Goal: Task Accomplishment & Management: Use online tool/utility

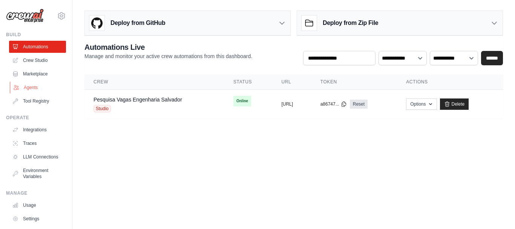
click at [34, 86] on link "Agents" at bounding box center [38, 87] width 57 height 12
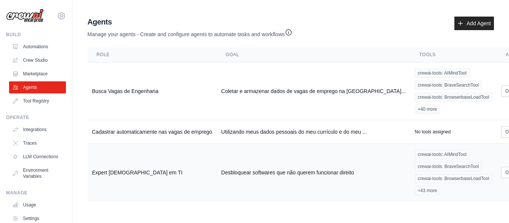
scroll to position [6, 0]
click at [184, 169] on td "Expert God em TI" at bounding box center [151, 173] width 129 height 58
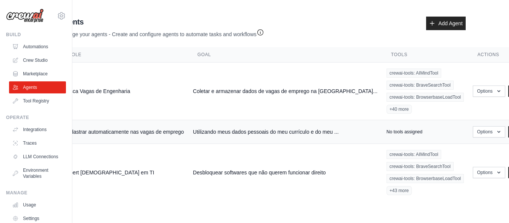
click at [266, 130] on td "Utilizando meus dados pessoais do meu currículo e do meu ..." at bounding box center [286, 132] width 194 height 24
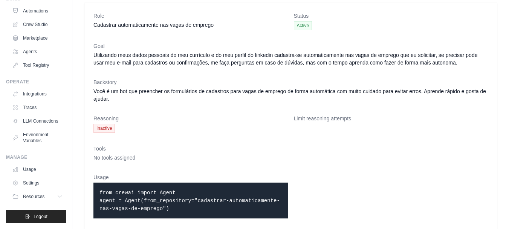
scroll to position [35, 0]
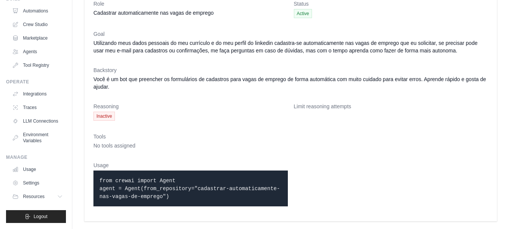
click at [106, 115] on span "Inactive" at bounding box center [104, 116] width 21 height 9
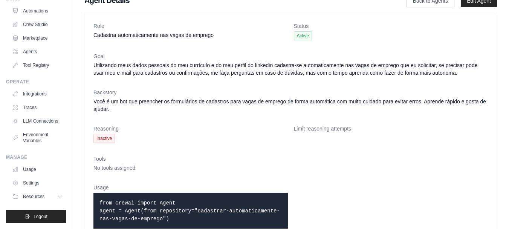
scroll to position [0, 0]
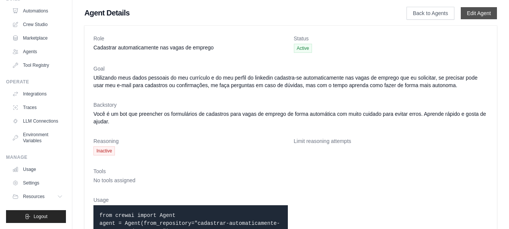
click at [486, 10] on link "Edit Agent" at bounding box center [479, 13] width 36 height 12
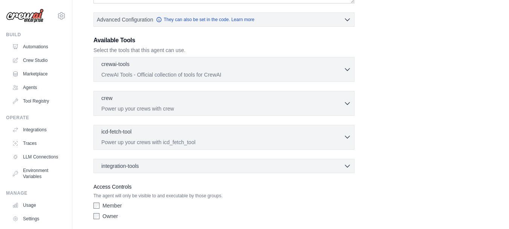
scroll to position [155, 0]
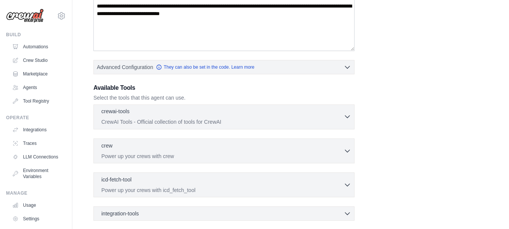
click at [348, 114] on icon "button" at bounding box center [348, 117] width 8 height 8
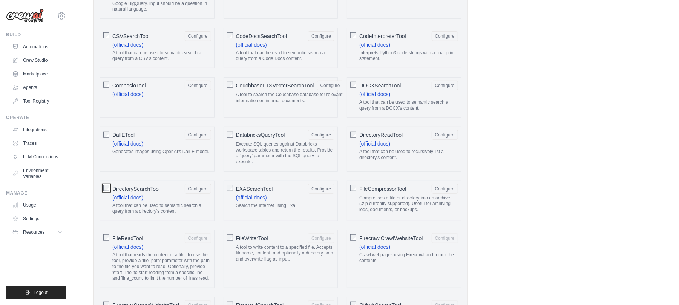
scroll to position [415, 0]
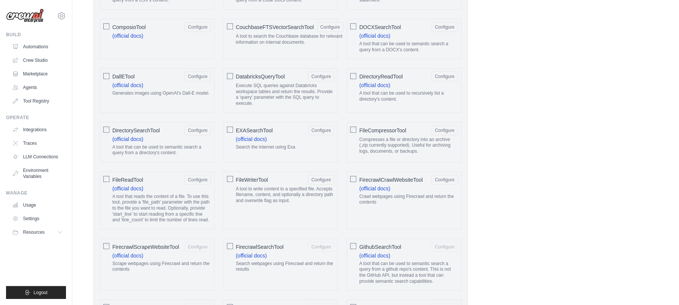
click at [353, 228] on div at bounding box center [353, 246] width 6 height 8
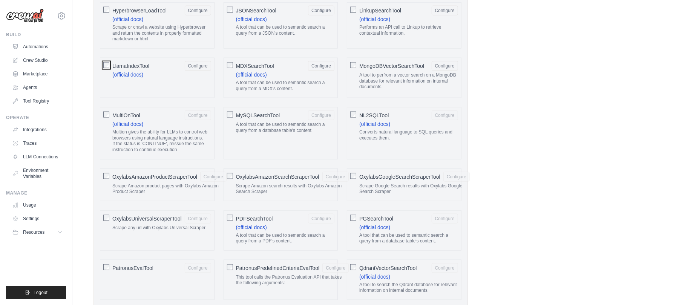
scroll to position [717, 0]
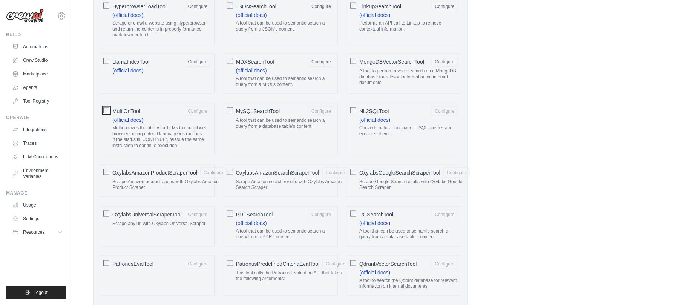
click at [110, 115] on div "MultiOnTool Configure (official docs) Multion gives the ability for LLMs to con…" at bounding box center [157, 129] width 115 height 52
click at [233, 118] on div "MySQLSearchTool Configure A tool that can be used to semantic search a query fr…" at bounding box center [281, 129] width 115 height 52
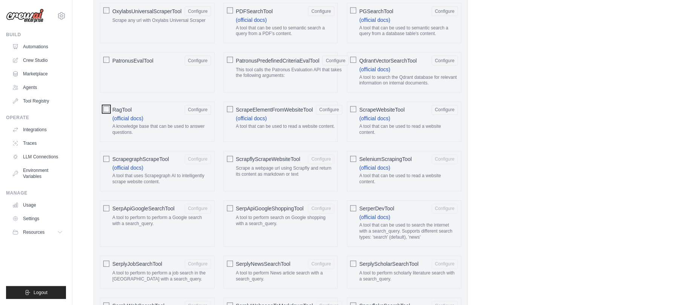
scroll to position [968, 0]
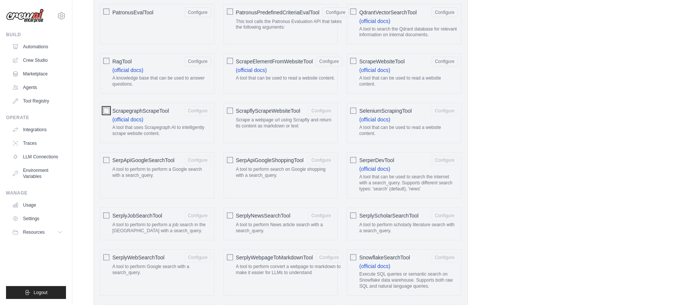
click at [111, 120] on div "ScrapegraphScrapeTool Configure (official docs) A tool that uses Scrapegraph AI…" at bounding box center [157, 123] width 115 height 40
click at [351, 129] on div "SeleniumScrapingTool Configure (official docs) A tool that can be used to read …" at bounding box center [404, 123] width 115 height 40
click at [109, 227] on div "SerplyJobSearchTool Configure A tool to perform to perform a job search in the …" at bounding box center [157, 224] width 115 height 33
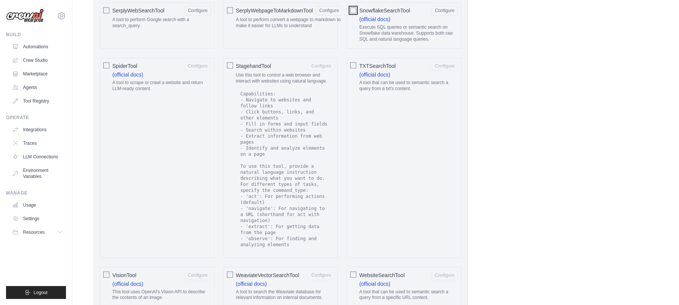
scroll to position [1219, 0]
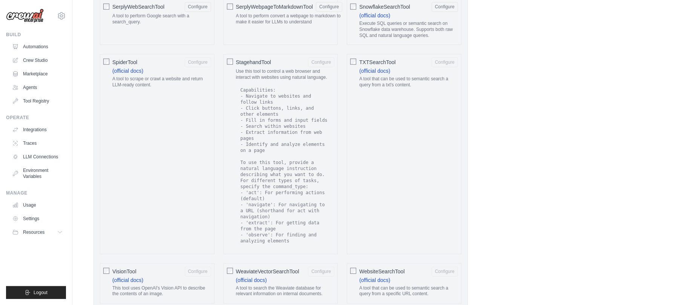
click at [234, 71] on div "StagehandTool Configure Use this tool to control a web browser and interact wit…" at bounding box center [281, 154] width 115 height 200
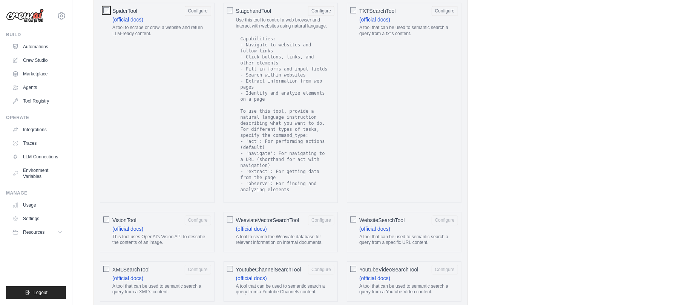
scroll to position [1320, 0]
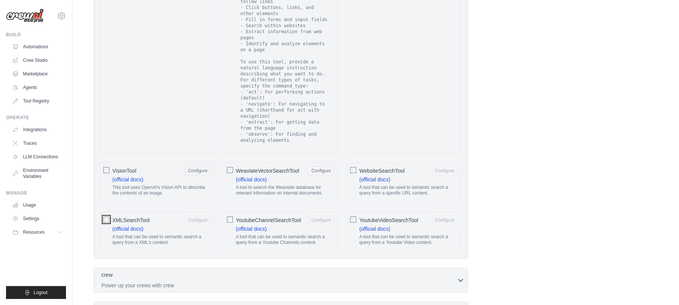
click at [112, 228] on div "XMLSearchTool Configure (official docs) A tool that can be used to semantic sea…" at bounding box center [157, 232] width 115 height 40
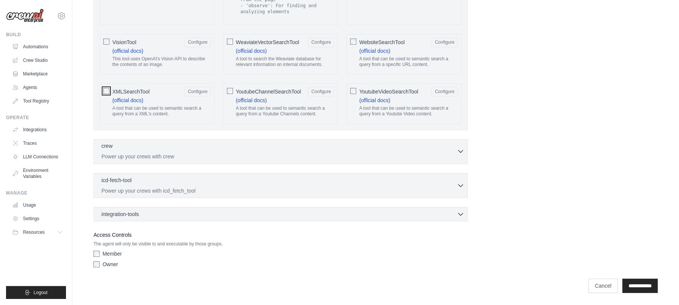
scroll to position [1461, 0]
click at [260, 154] on p "Power up your crews with crew" at bounding box center [279, 157] width 356 height 8
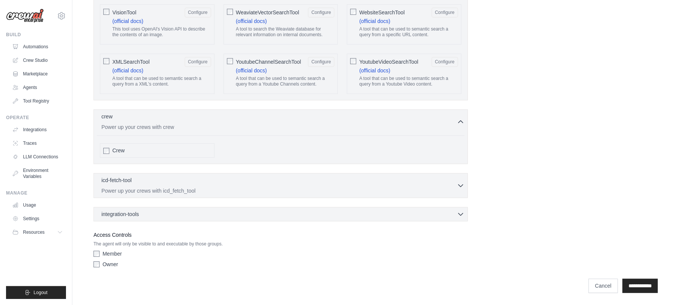
scroll to position [1491, 0]
click at [227, 187] on p "Power up your crews with icd_fetch_tool" at bounding box center [279, 191] width 356 height 8
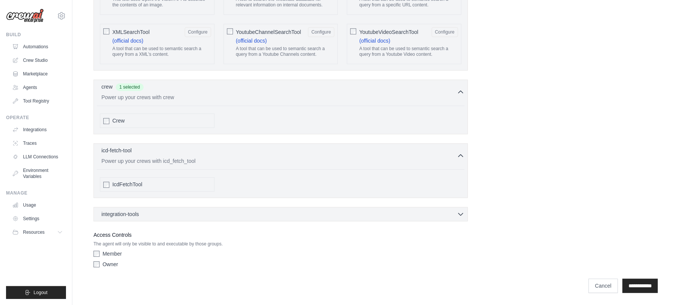
scroll to position [1521, 0]
click at [106, 187] on div at bounding box center [106, 185] width 6 height 8
drag, startPoint x: 197, startPoint y: 213, endPoint x: 208, endPoint y: 210, distance: 11.5
click at [198, 213] on div "integration-tools 0 selected" at bounding box center [282, 214] width 363 height 8
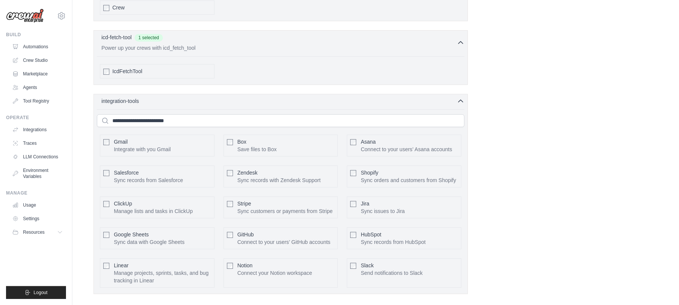
scroll to position [1622, 0]
click at [109, 156] on div "Gmail Integrate with you Gmail Configure" at bounding box center [157, 145] width 115 height 22
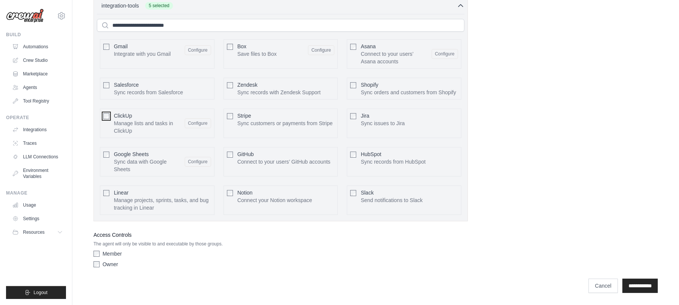
scroll to position [1731, 0]
click at [509, 228] on input "**********" at bounding box center [640, 286] width 35 height 14
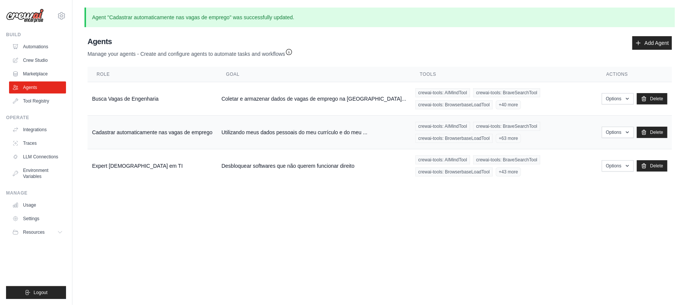
click at [150, 130] on td "Cadastrar automaticamente nas vagas de emprego" at bounding box center [151, 133] width 129 height 34
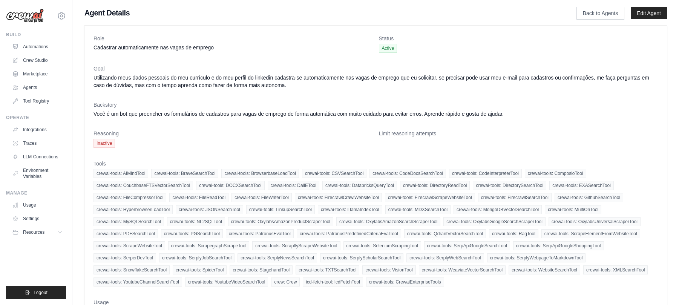
click at [41, 48] on link "Automations" at bounding box center [37, 47] width 57 height 12
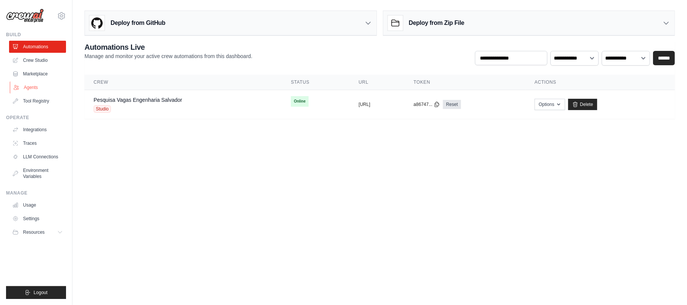
click at [29, 84] on link "Agents" at bounding box center [38, 87] width 57 height 12
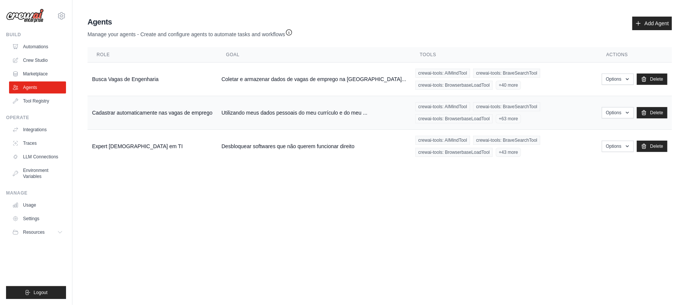
click at [148, 115] on td "Cadastrar automaticamente nas vagas de emprego" at bounding box center [151, 113] width 129 height 34
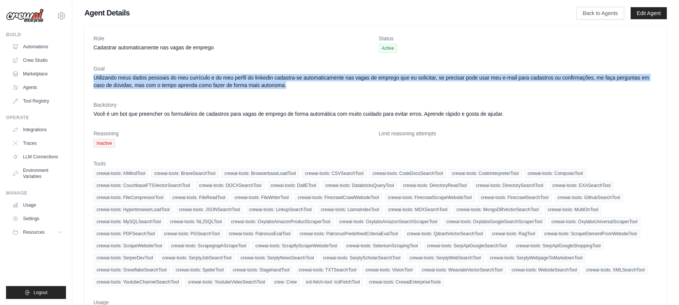
drag, startPoint x: 94, startPoint y: 76, endPoint x: 291, endPoint y: 88, distance: 198.3
click at [291, 88] on dd "Utilizando meus dados pessoais do meu currículo e do meu perfil do linkedin cad…" at bounding box center [376, 81] width 564 height 15
copy dd "Utilizando meus dados pessoais do meu currículo e do meu perfil do linkedin cad…"
click at [30, 46] on link "Automations" at bounding box center [38, 47] width 57 height 12
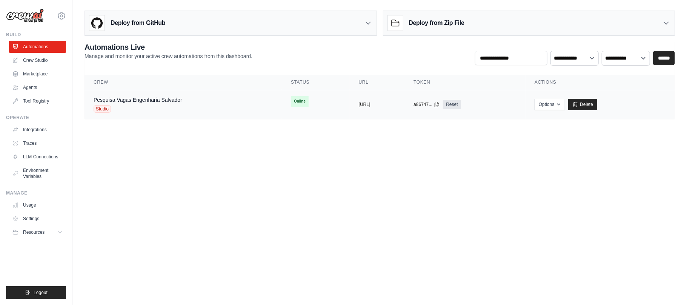
drag, startPoint x: 458, startPoint y: 130, endPoint x: 156, endPoint y: 104, distance: 303.8
click at [156, 104] on div "Pesquisa Vagas Engenharia Salvador Studio" at bounding box center [138, 104] width 89 height 17
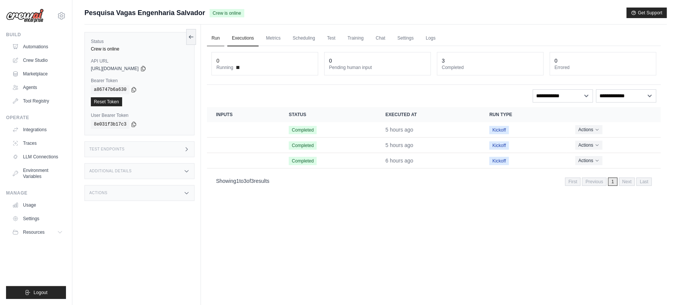
click at [216, 38] on link "Run" at bounding box center [215, 39] width 17 height 16
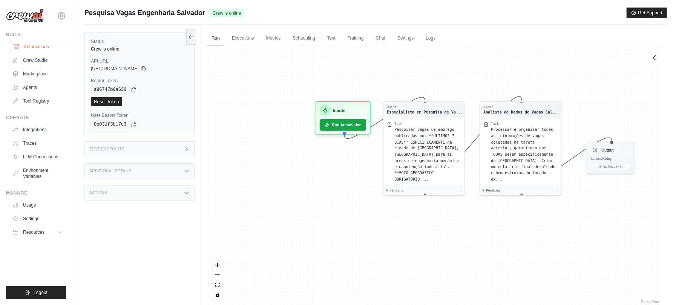
click at [39, 49] on link "Automations" at bounding box center [38, 47] width 57 height 12
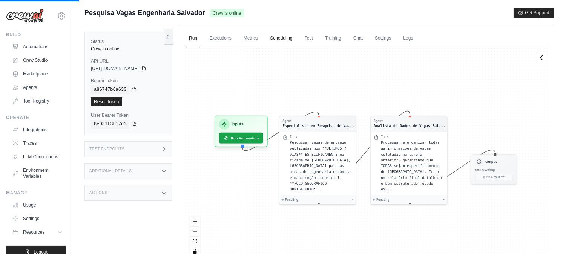
click at [278, 39] on link "Scheduling" at bounding box center [280, 39] width 31 height 16
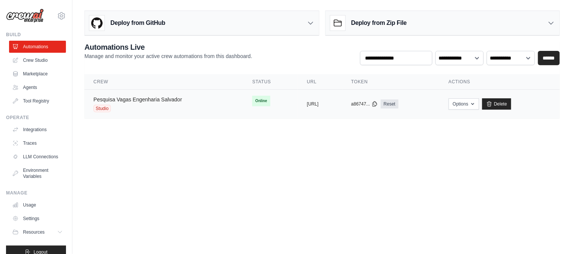
click at [181, 102] on link "Pesquisa Vagas Engenharia Salvador" at bounding box center [138, 100] width 89 height 6
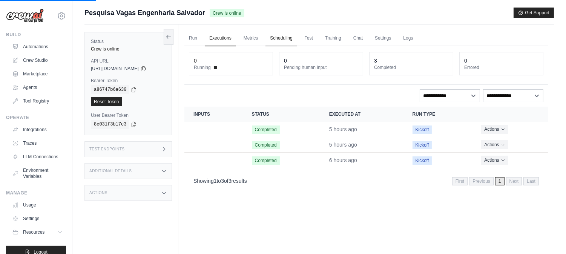
click at [280, 37] on link "Scheduling" at bounding box center [280, 39] width 31 height 16
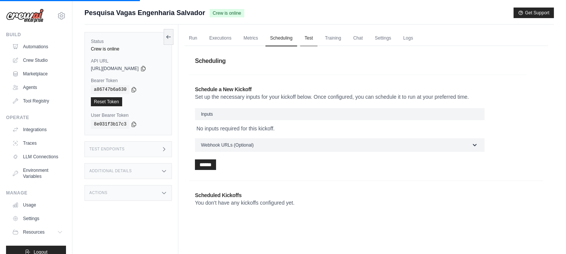
click at [307, 40] on link "Test" at bounding box center [308, 39] width 17 height 16
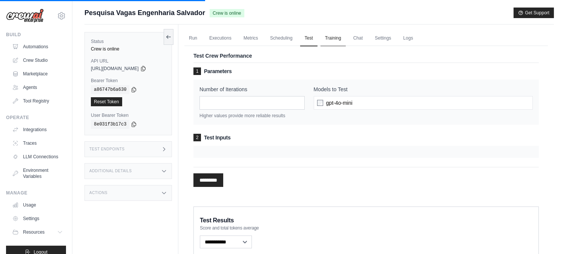
click at [327, 38] on link "Training" at bounding box center [332, 39] width 25 height 16
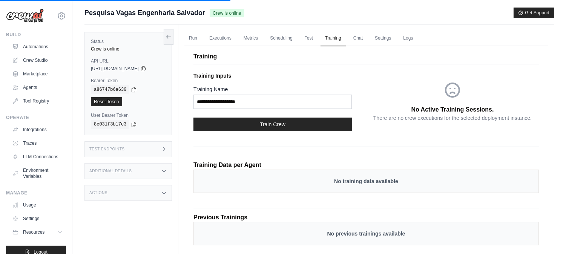
scroll to position [32, 0]
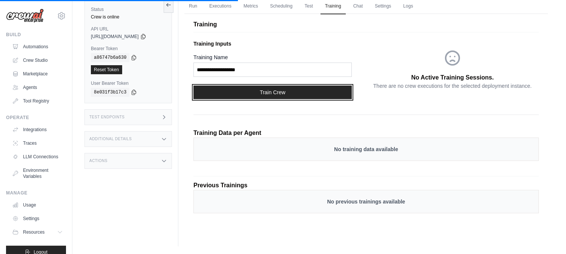
click at [290, 92] on button "Train Crew" at bounding box center [272, 93] width 158 height 14
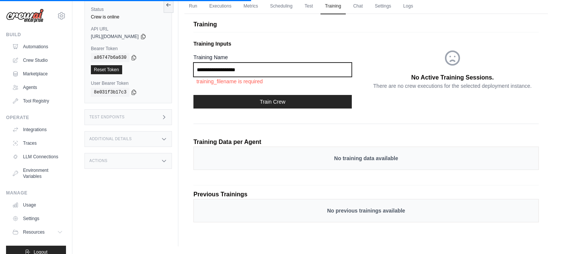
click at [251, 69] on input "Training Name" at bounding box center [272, 70] width 158 height 14
drag, startPoint x: 262, startPoint y: 65, endPoint x: 191, endPoint y: 66, distance: 71.3
click at [191, 66] on div "Training Training Inputs Training Name training_filename is required Train Crew…" at bounding box center [365, 124] width 363 height 231
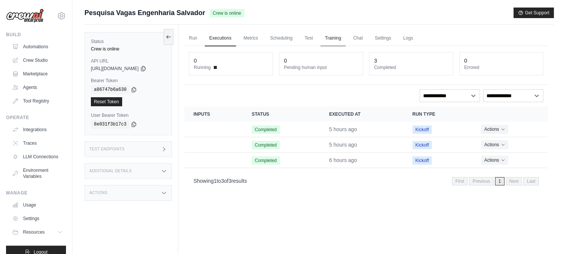
click at [331, 38] on link "Training" at bounding box center [332, 39] width 25 height 16
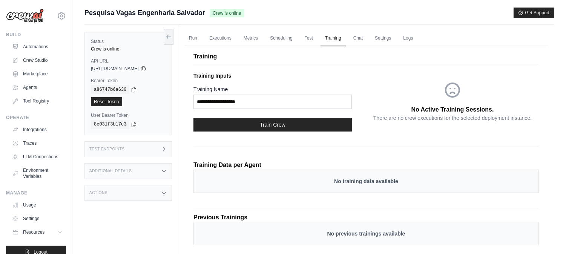
click at [253, 183] on p "No training data available" at bounding box center [366, 182] width 330 height 8
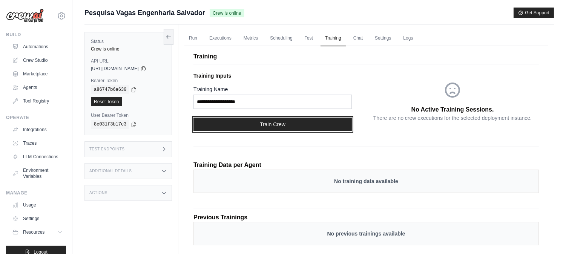
click at [255, 123] on button "Train Crew" at bounding box center [272, 125] width 158 height 14
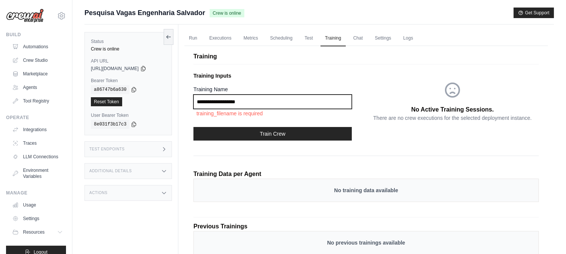
click at [242, 98] on input "Training Name" at bounding box center [272, 102] width 158 height 14
type input "*******"
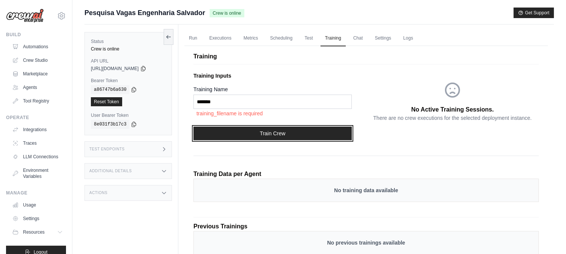
click at [236, 129] on button "Train Crew" at bounding box center [272, 134] width 158 height 14
